Goal: Task Accomplishment & Management: Manage account settings

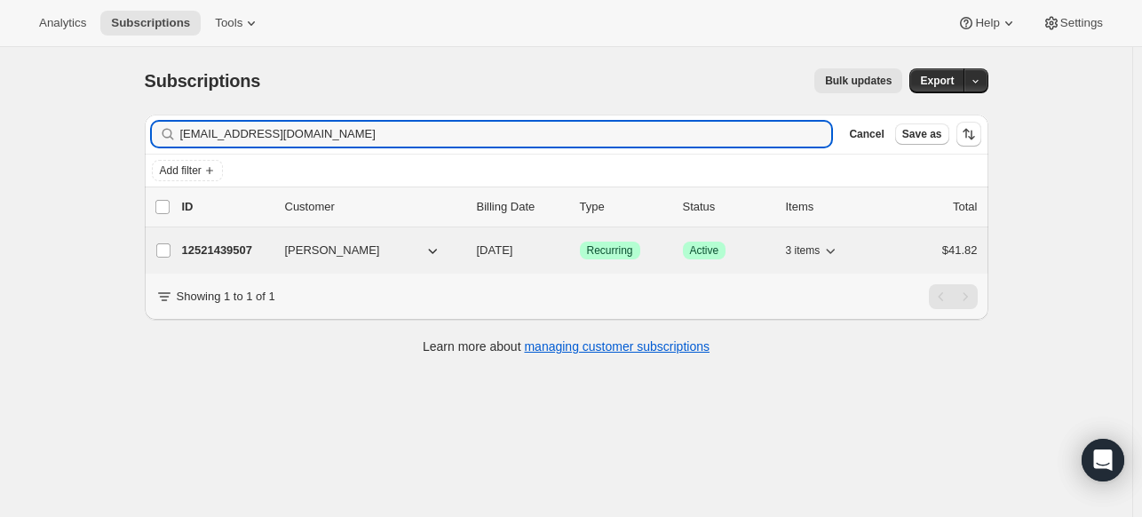
type input "[EMAIL_ADDRESS][DOMAIN_NAME]"
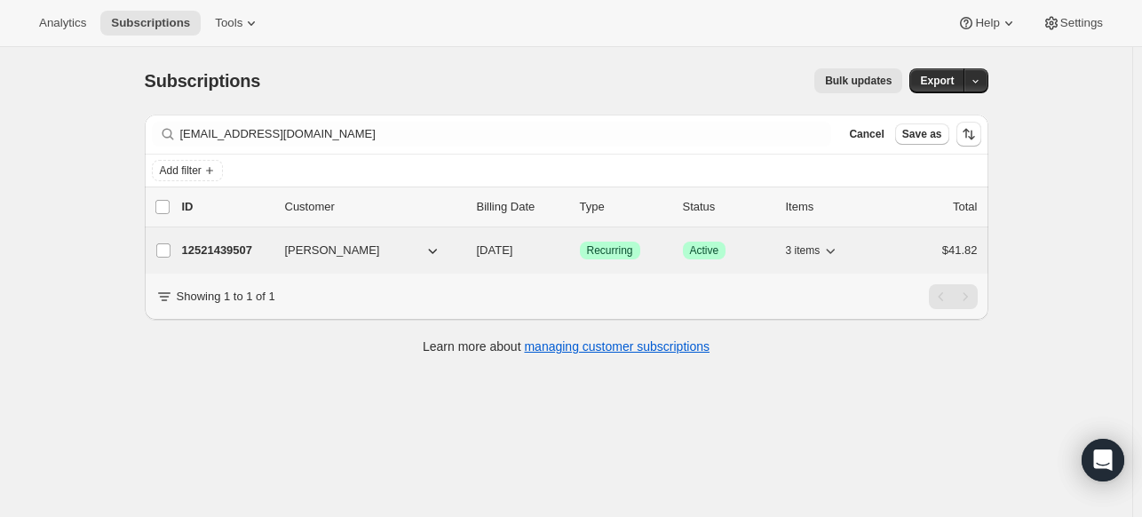
click at [247, 240] on div "12521439507 [PERSON_NAME] [DATE] Success Recurring Success Active 3 items $41.82" at bounding box center [579, 250] width 795 height 25
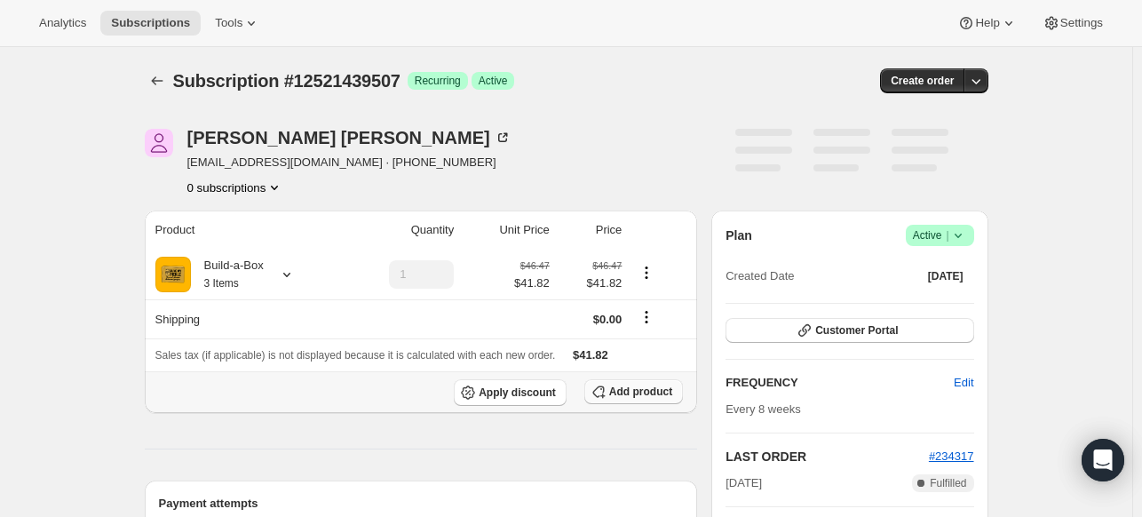
click at [617, 398] on button "Add product" at bounding box center [633, 391] width 99 height 25
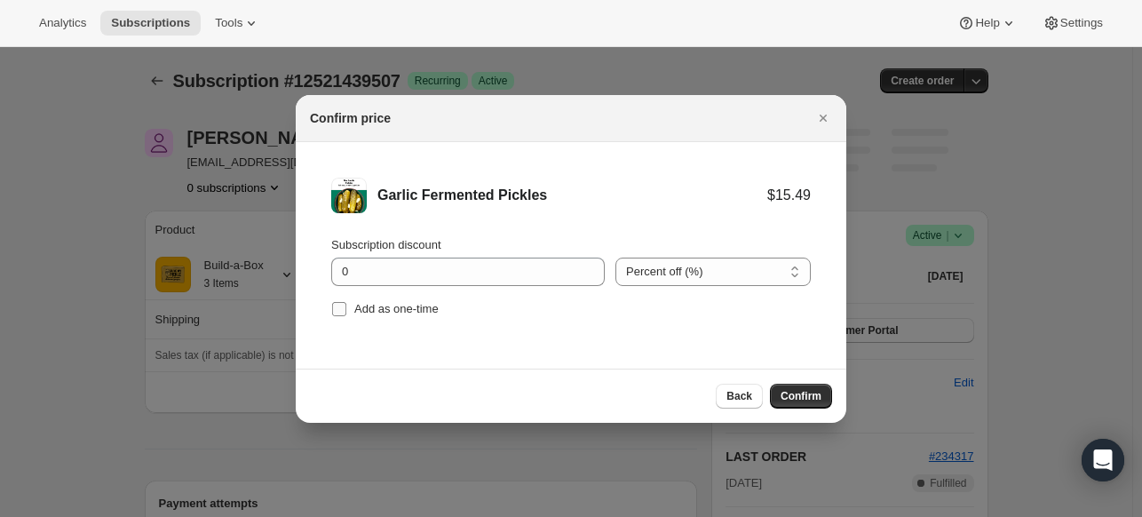
click at [339, 310] on input "Add as one-time" at bounding box center [339, 309] width 14 height 14
checkbox input "true"
click at [780, 391] on span "Confirm" at bounding box center [800, 396] width 41 height 14
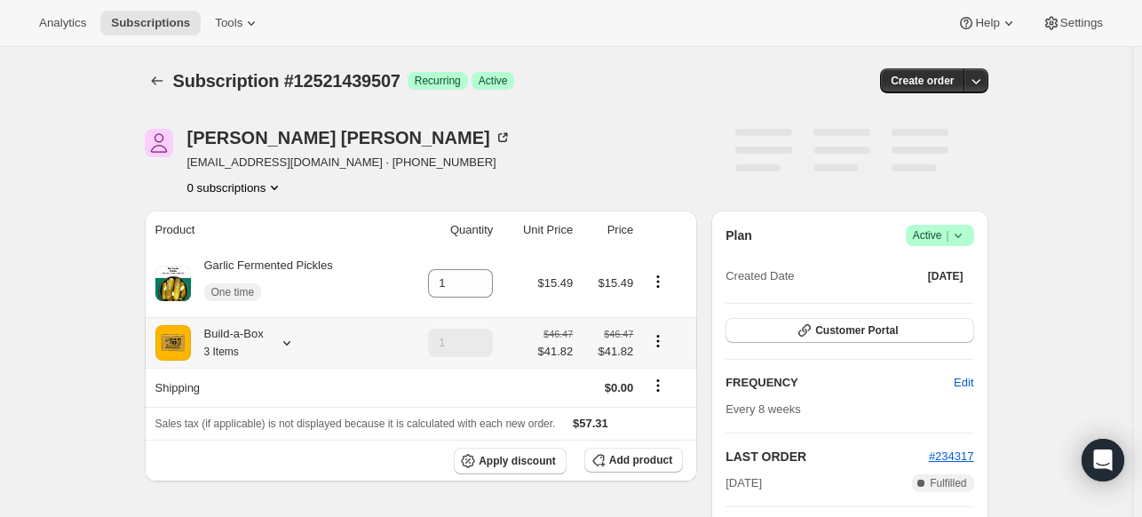
click at [295, 337] on icon at bounding box center [287, 343] width 18 height 18
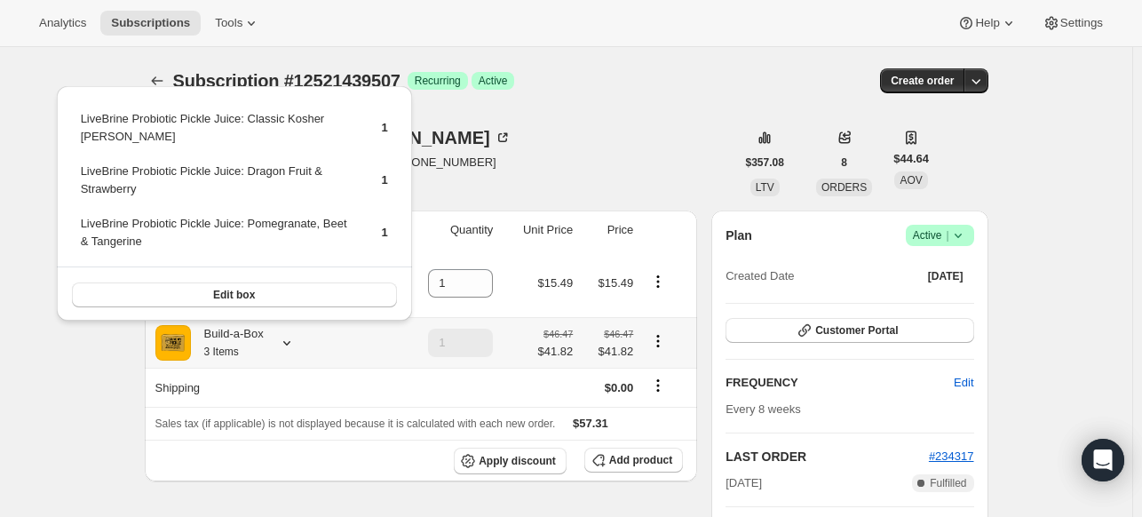
click at [295, 337] on icon at bounding box center [287, 343] width 18 height 18
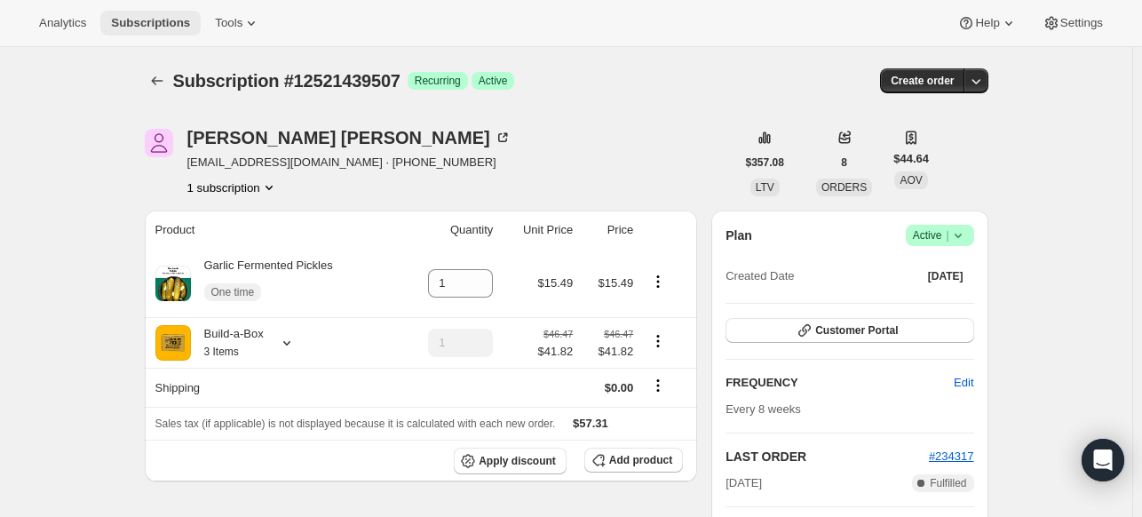
click at [152, 20] on span "Subscriptions" at bounding box center [150, 23] width 79 height 14
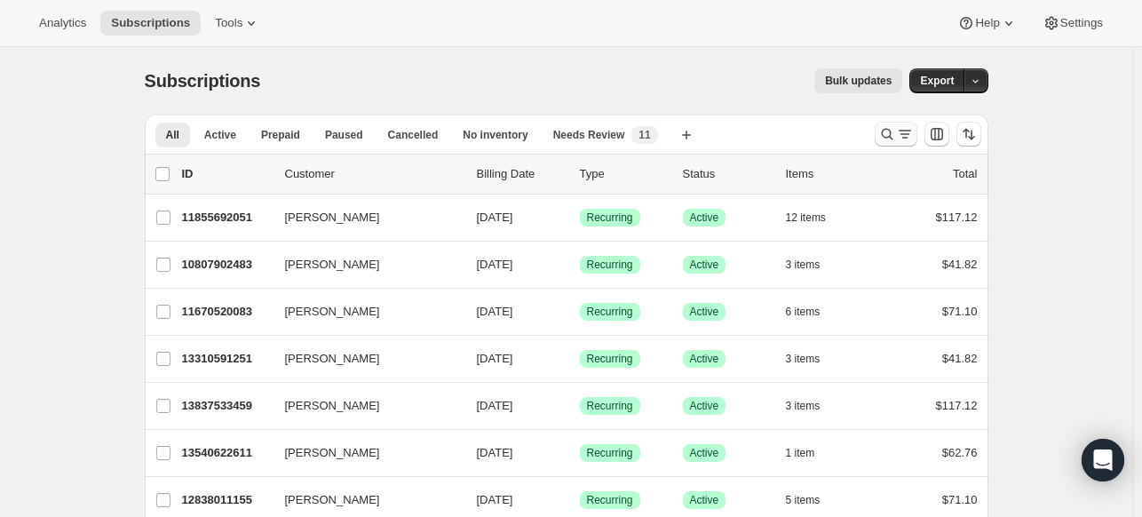
click at [878, 126] on div at bounding box center [927, 134] width 121 height 36
click at [884, 130] on icon "Search and filter results" at bounding box center [887, 134] width 18 height 18
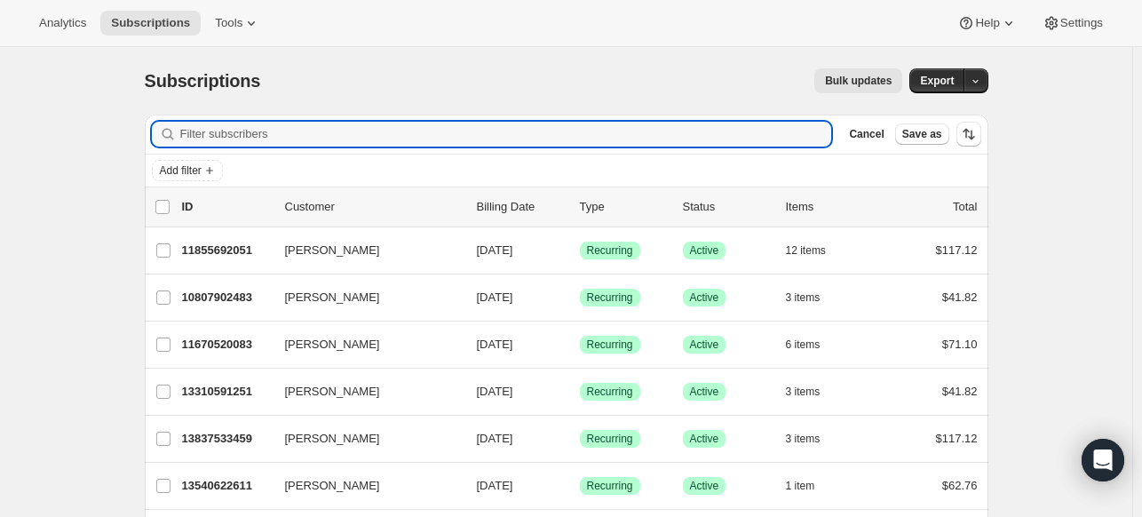
paste input "[PERSON_NAME][DOMAIN_NAME][EMAIL_ADDRESS][DOMAIN_NAME]"
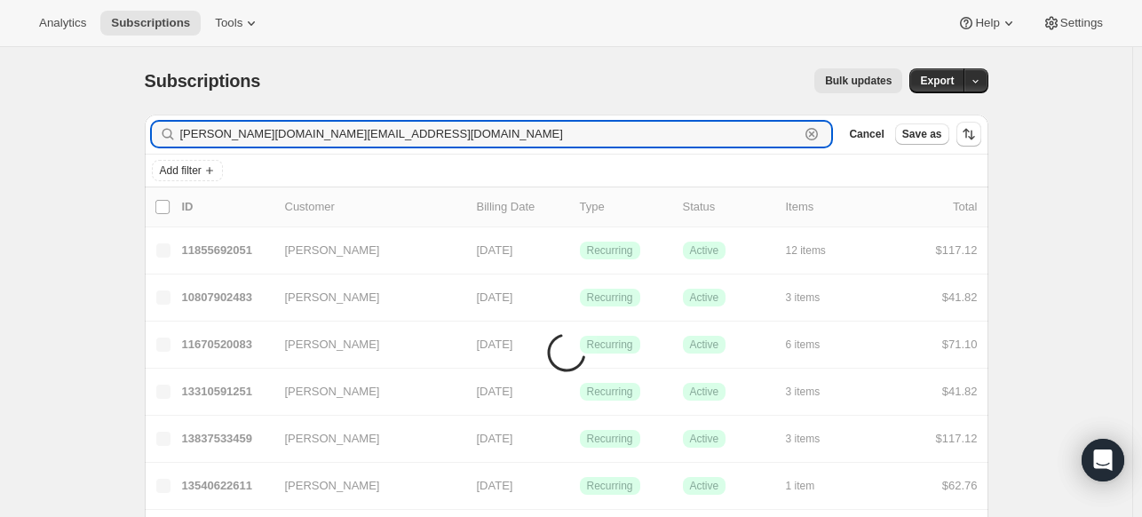
type input "[PERSON_NAME][DOMAIN_NAME][EMAIL_ADDRESS][DOMAIN_NAME]"
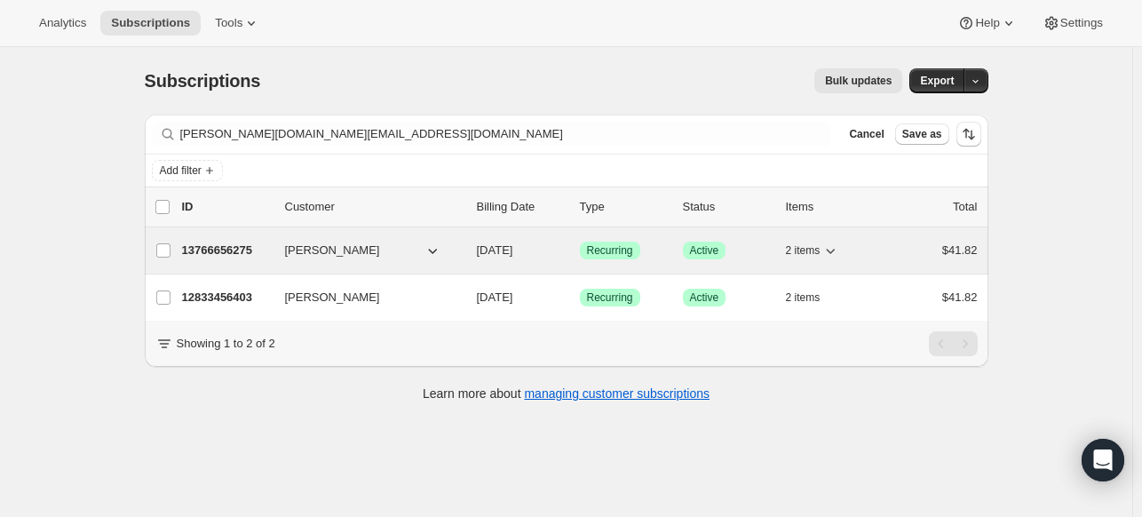
click at [239, 254] on p "13766656275" at bounding box center [226, 250] width 89 height 18
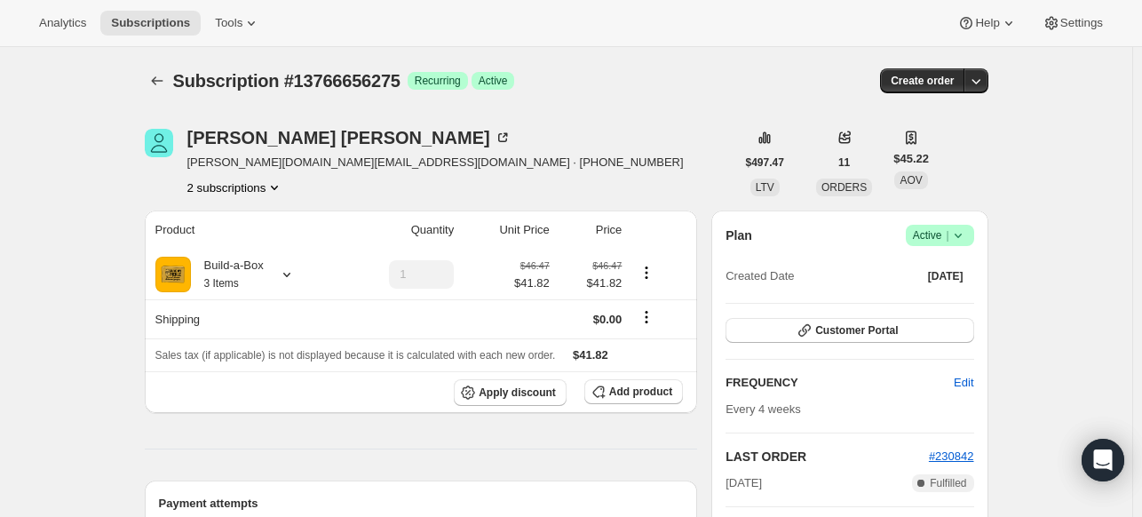
click at [956, 234] on icon at bounding box center [958, 235] width 18 height 18
click at [891, 293] on span "Cancel subscription" at bounding box center [937, 299] width 100 height 13
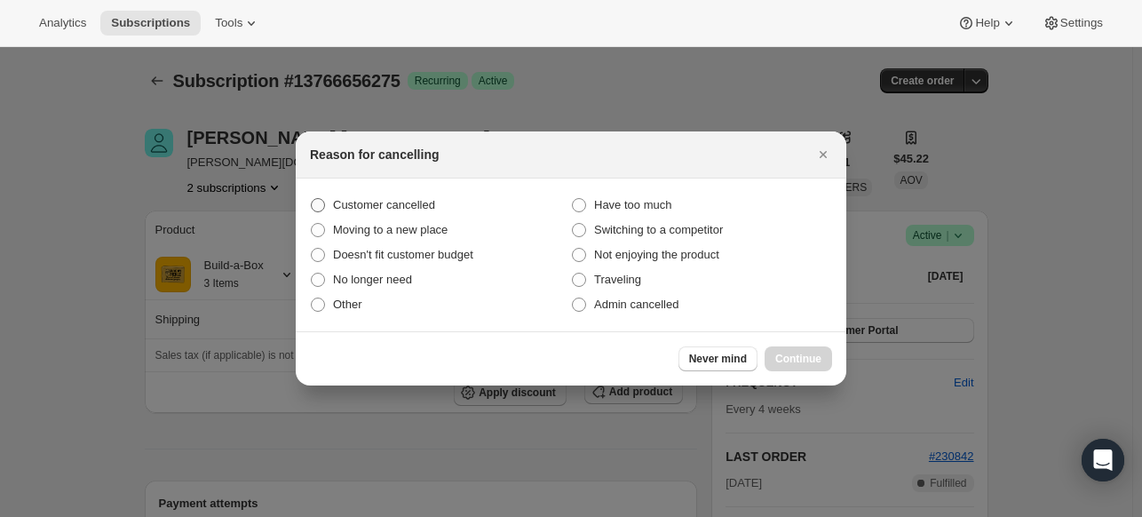
click at [407, 205] on span "Customer cancelled" at bounding box center [384, 204] width 102 height 13
click at [312, 199] on input "Customer cancelled" at bounding box center [311, 198] width 1 height 1
radio input "true"
click at [775, 354] on span "Continue" at bounding box center [798, 359] width 46 height 14
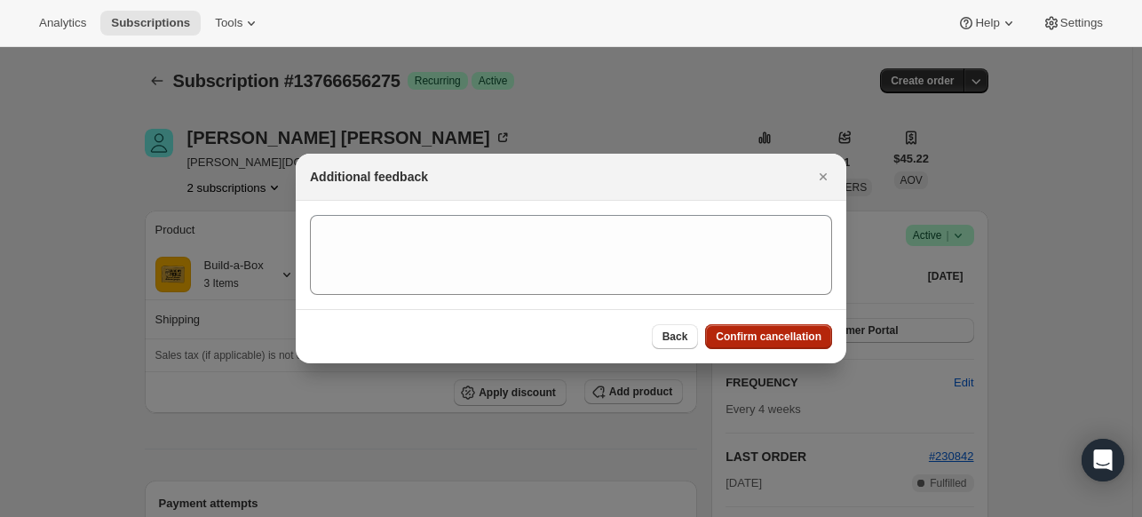
click at [743, 334] on span "Confirm cancellation" at bounding box center [769, 336] width 106 height 14
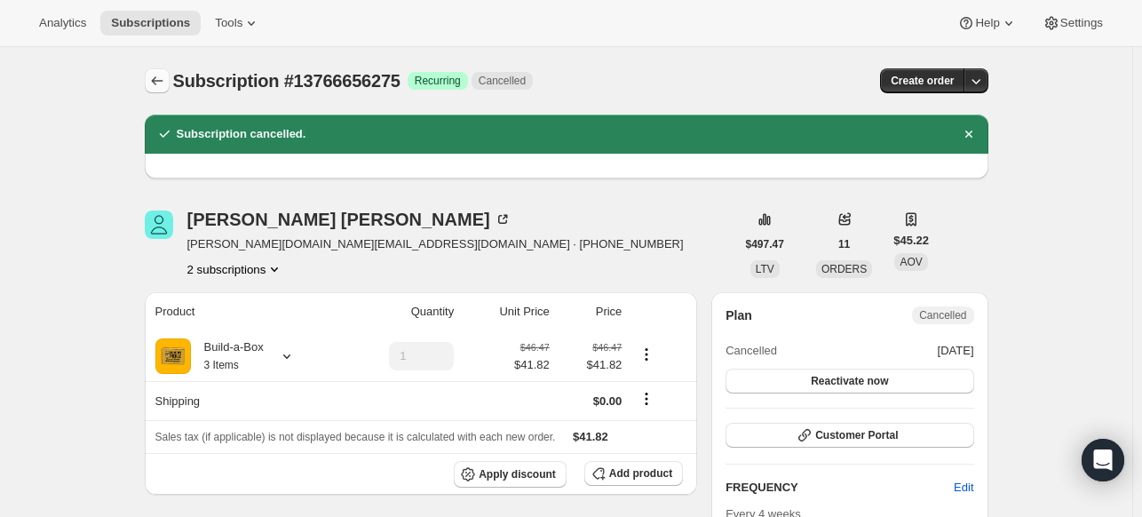
click at [162, 82] on icon "Subscriptions" at bounding box center [157, 81] width 18 height 18
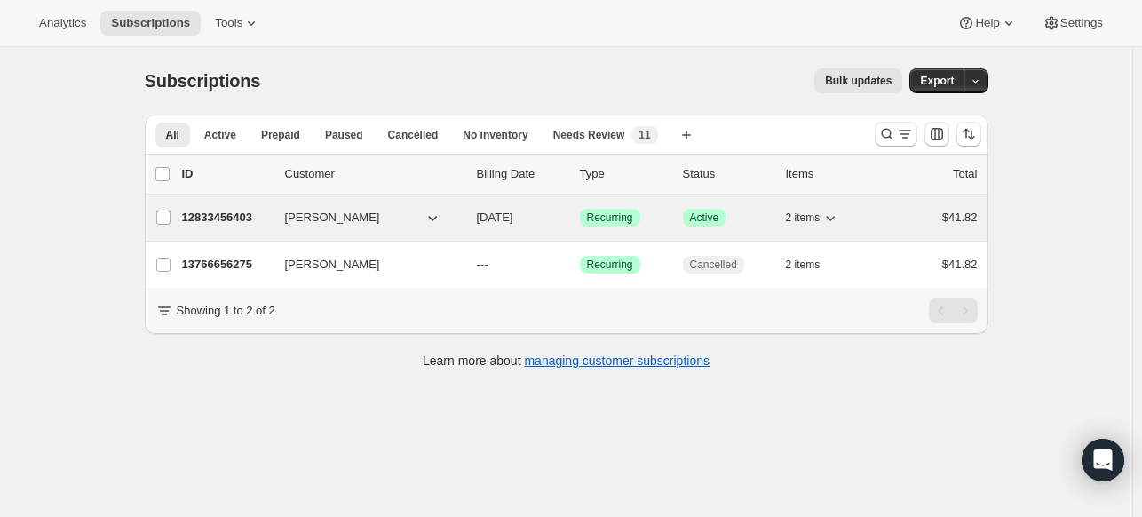
click at [216, 217] on p "12833456403" at bounding box center [226, 218] width 89 height 18
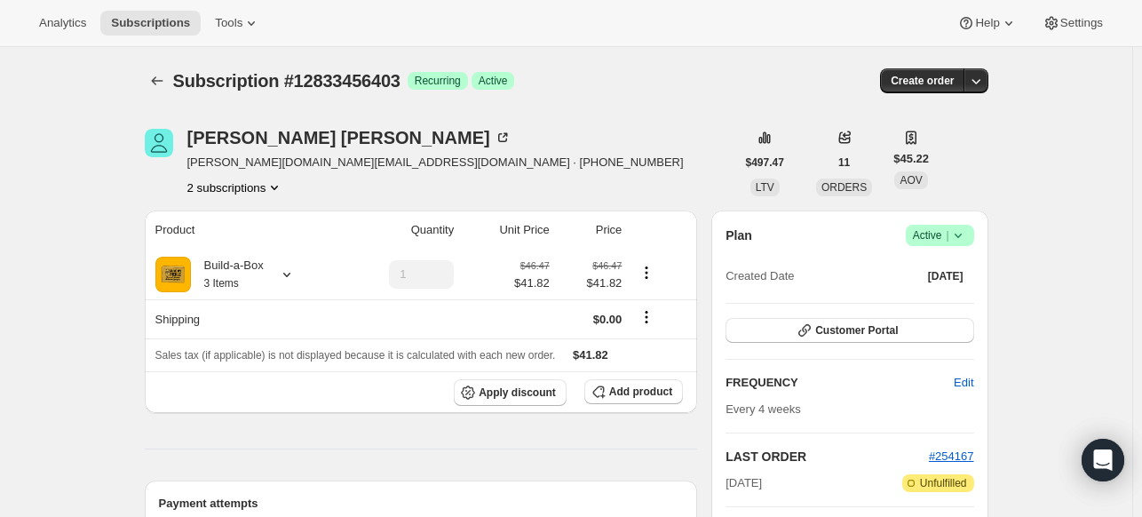
click at [958, 237] on icon at bounding box center [958, 235] width 18 height 18
click at [913, 297] on span "Cancel subscription" at bounding box center [937, 299] width 100 height 13
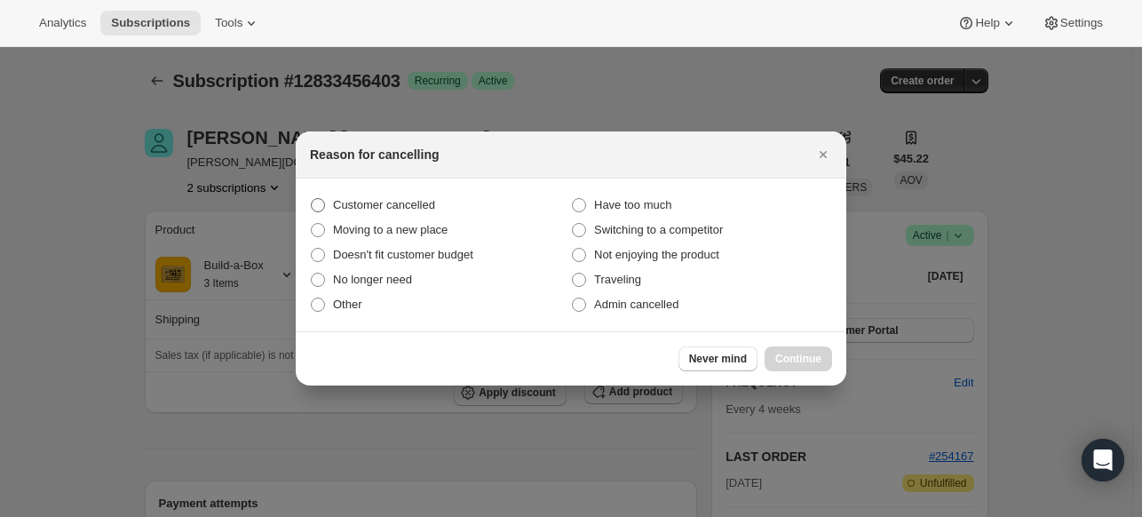
click at [410, 202] on span "Customer cancelled" at bounding box center [384, 204] width 102 height 13
click at [312, 199] on input "Customer cancelled" at bounding box center [311, 198] width 1 height 1
radio input "true"
click at [781, 344] on div "Never mind Continue" at bounding box center [571, 358] width 550 height 54
click at [781, 358] on span "Continue" at bounding box center [798, 359] width 46 height 14
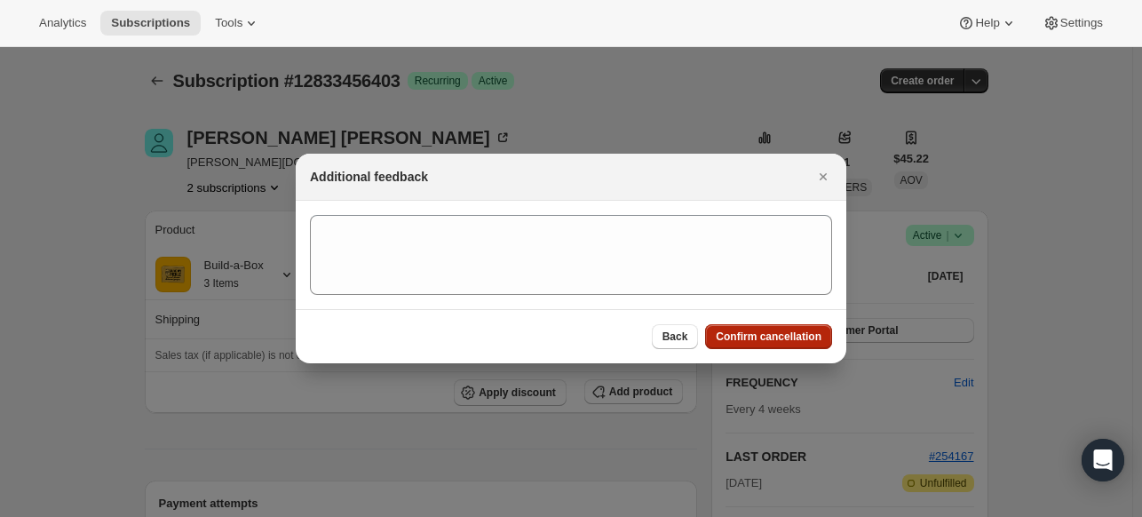
click at [767, 334] on span "Confirm cancellation" at bounding box center [769, 336] width 106 height 14
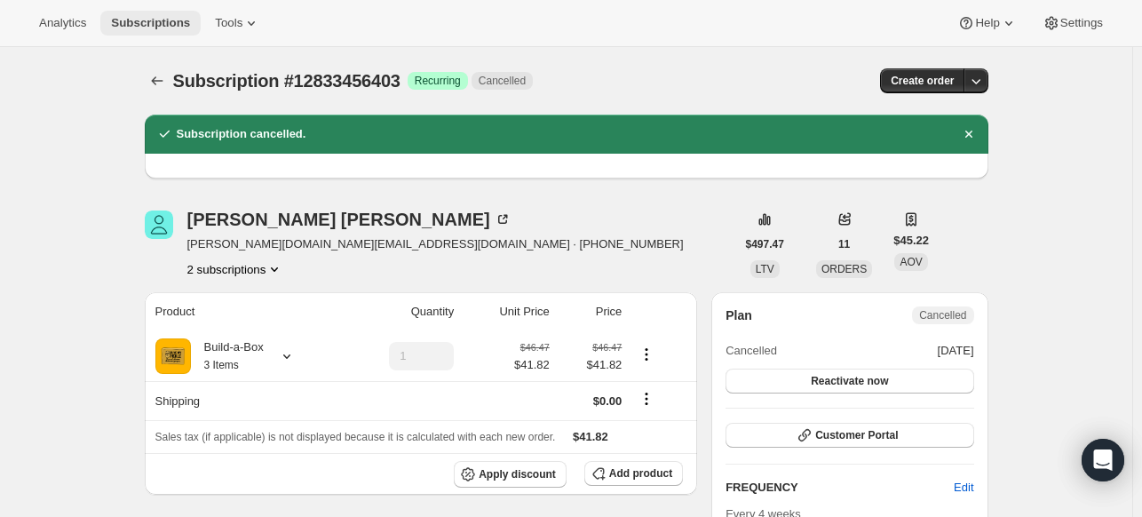
click at [180, 30] on button "Subscriptions" at bounding box center [150, 23] width 100 height 25
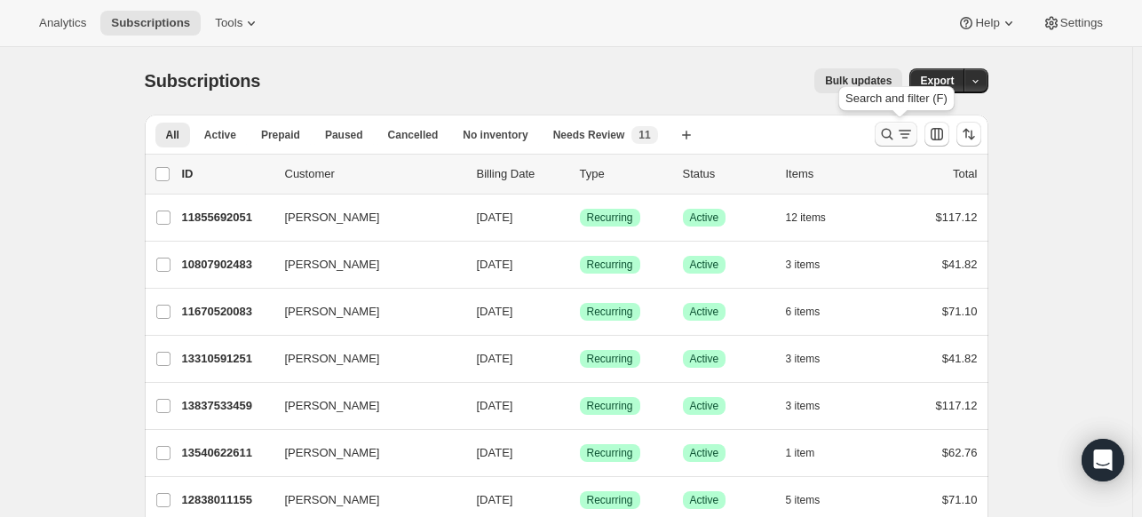
click at [886, 133] on icon "Search and filter results" at bounding box center [887, 135] width 12 height 12
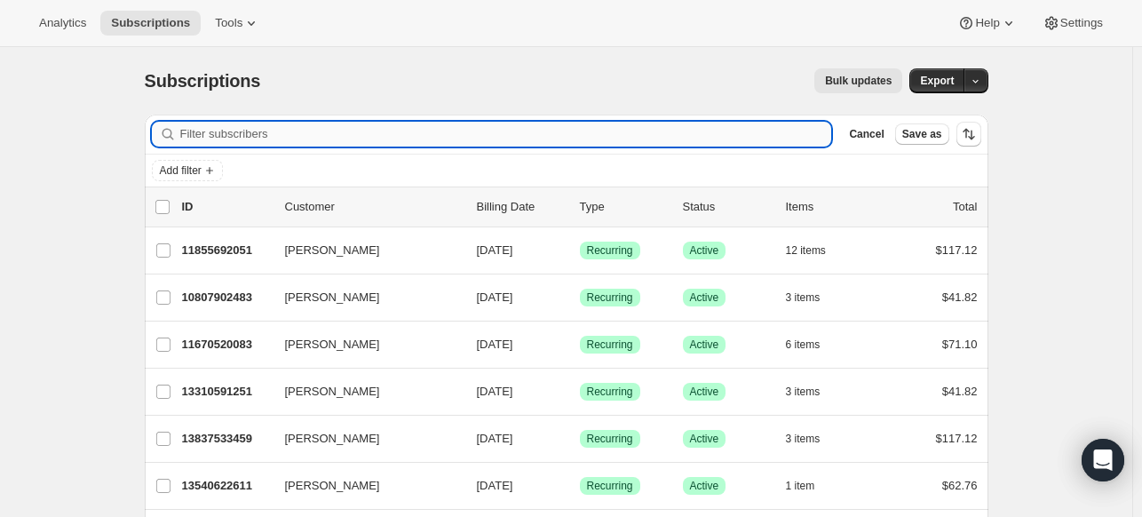
paste input "[PERSON_NAME]"
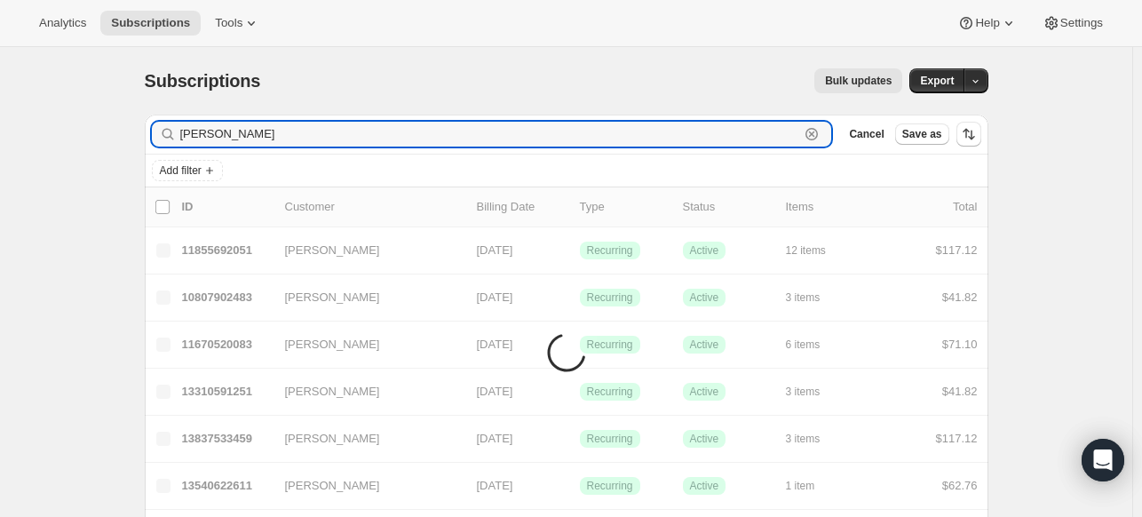
type input "[PERSON_NAME]"
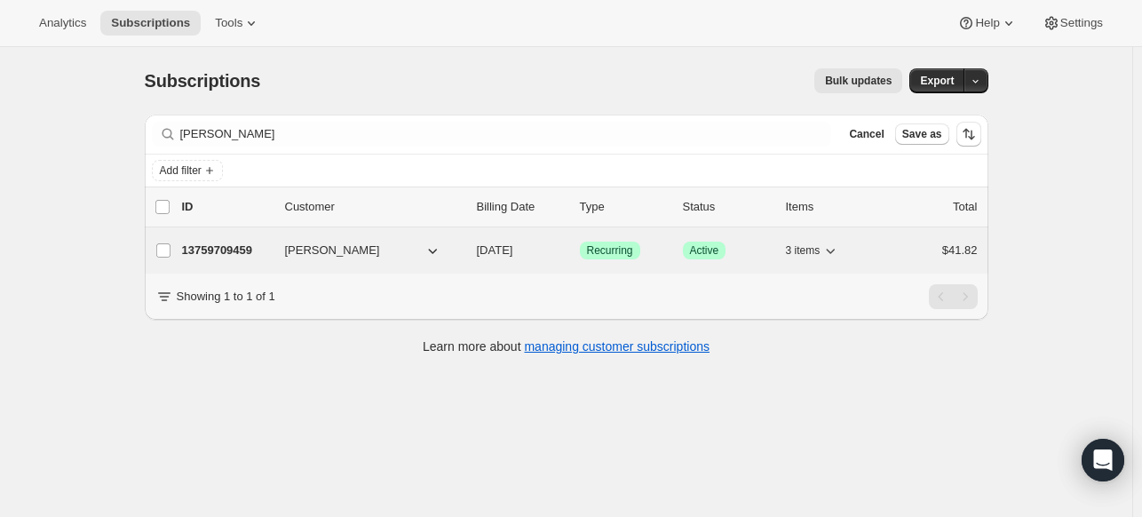
click at [223, 251] on p "13759709459" at bounding box center [226, 250] width 89 height 18
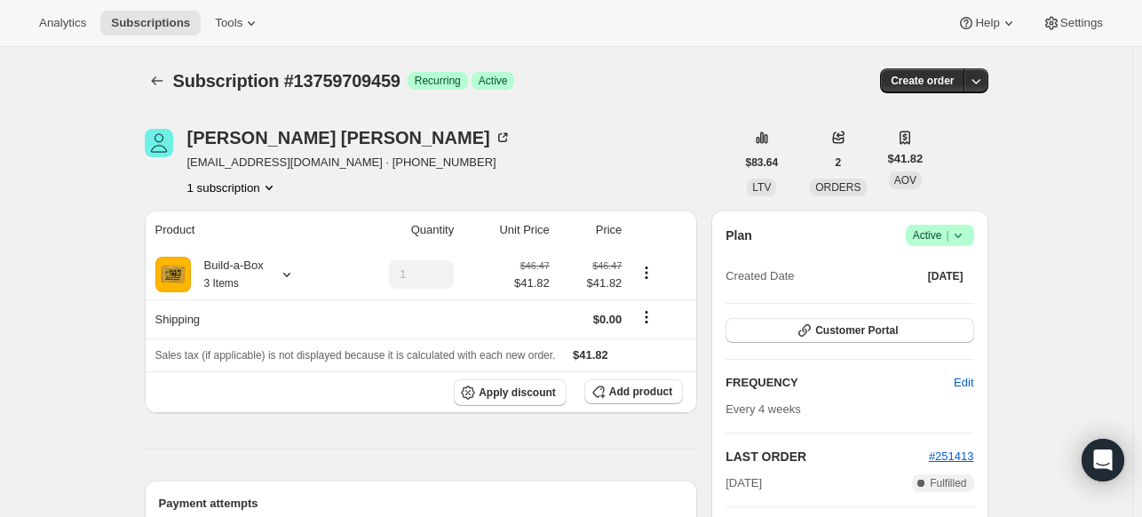
click at [962, 239] on icon at bounding box center [958, 235] width 18 height 18
click at [927, 301] on span "Cancel subscription" at bounding box center [937, 299] width 100 height 13
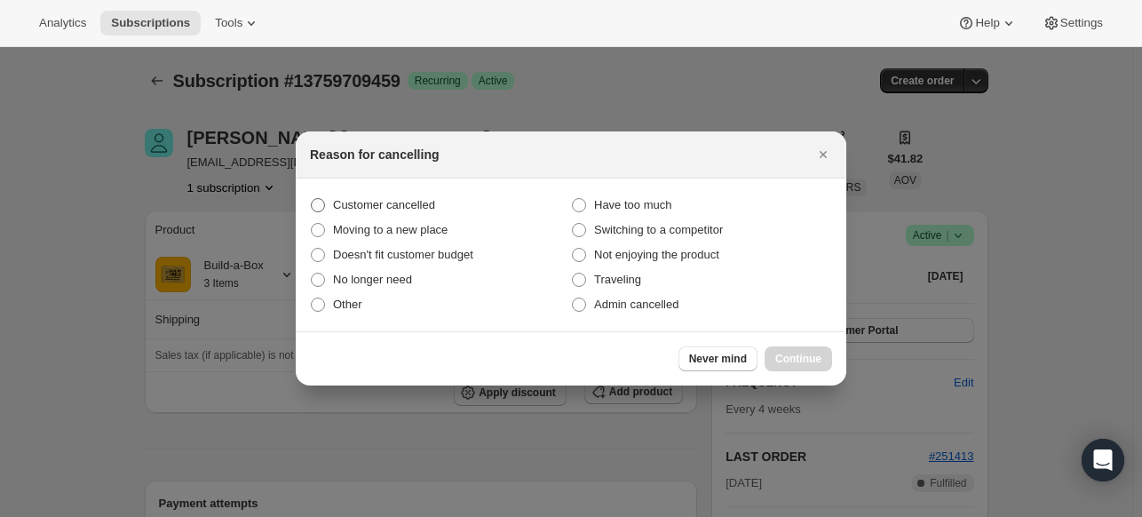
click at [415, 194] on label "Customer cancelled" at bounding box center [440, 205] width 261 height 25
click at [312, 198] on input "Customer cancelled" at bounding box center [311, 198] width 1 height 1
radio input "true"
click at [806, 365] on span "Continue" at bounding box center [798, 359] width 46 height 14
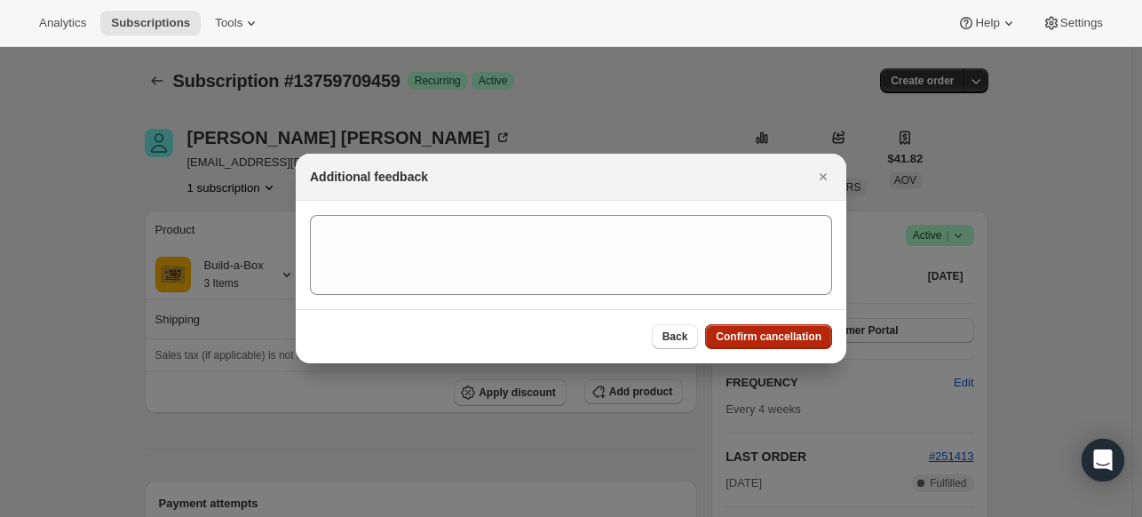
click at [795, 335] on span "Confirm cancellation" at bounding box center [769, 336] width 106 height 14
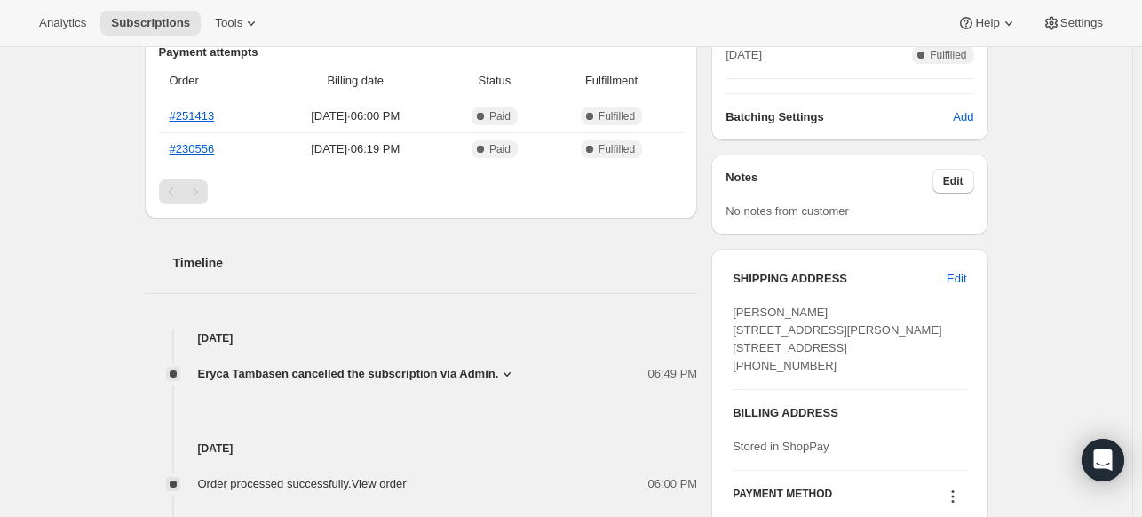
scroll to position [266, 0]
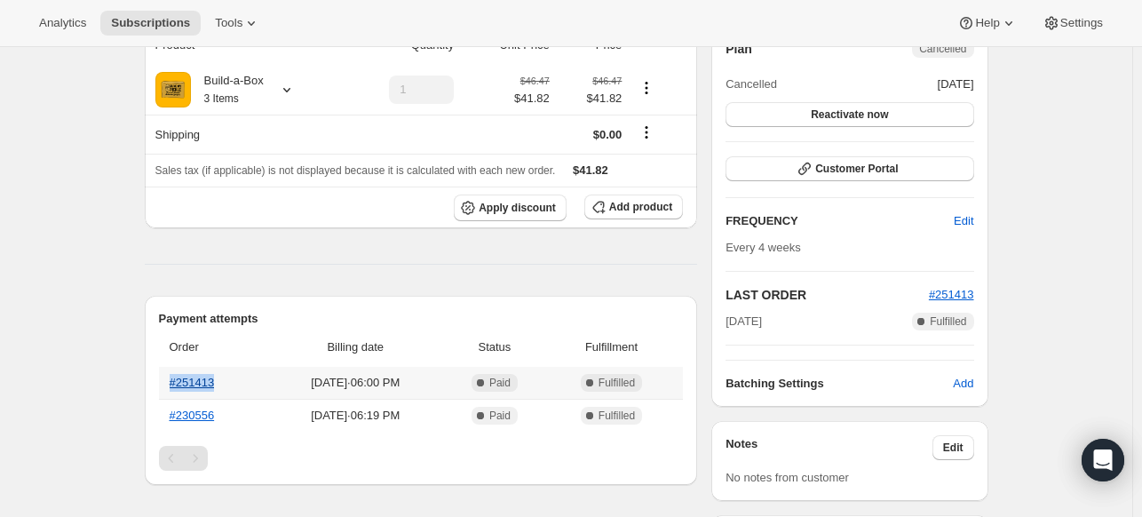
drag, startPoint x: 231, startPoint y: 384, endPoint x: 174, endPoint y: 384, distance: 56.8
click at [174, 384] on th "#251413" at bounding box center [213, 383] width 108 height 32
copy link "#251413"
click at [168, 24] on span "Subscriptions" at bounding box center [150, 23] width 79 height 14
